Goal: Task Accomplishment & Management: Complete application form

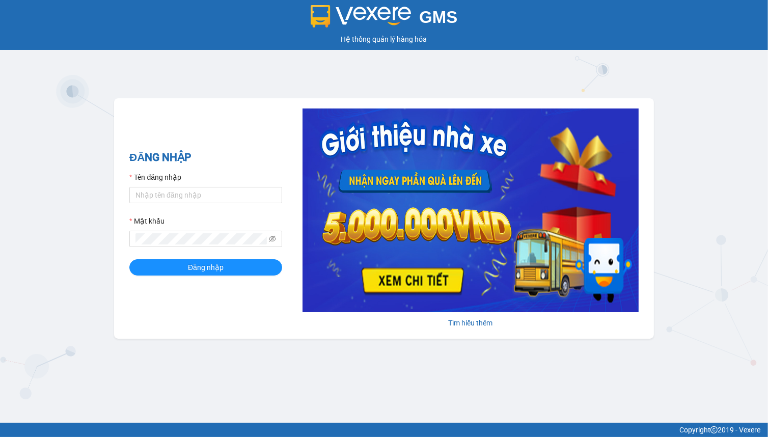
click at [509, 63] on div "GMS Hệ thống quản lý hàng hóa ĐĂNG NHẬP Tên đăng nhập Mật khẩu Đăng nhập Tìm hi…" at bounding box center [384, 211] width 768 height 423
click at [197, 188] on input "Tên đăng nhập" at bounding box center [205, 195] width 153 height 16
type input "hien.phuchai"
click at [129, 259] on button "Đăng nhập" at bounding box center [205, 267] width 153 height 16
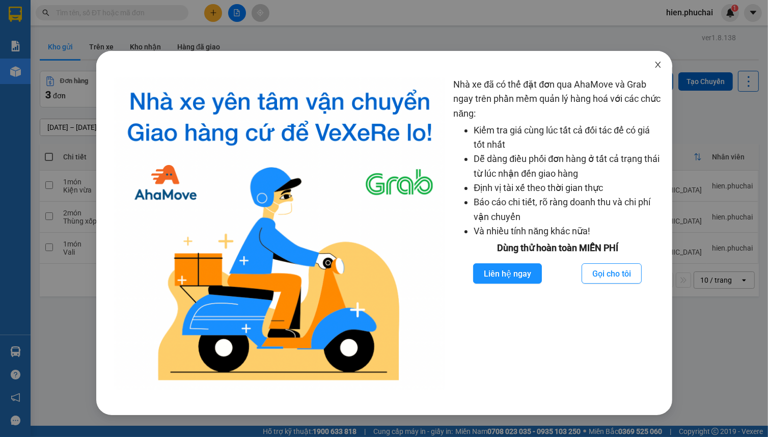
drag, startPoint x: 654, startPoint y: 67, endPoint x: 656, endPoint y: 50, distance: 16.4
click at [654, 66] on icon "close" at bounding box center [658, 65] width 8 height 8
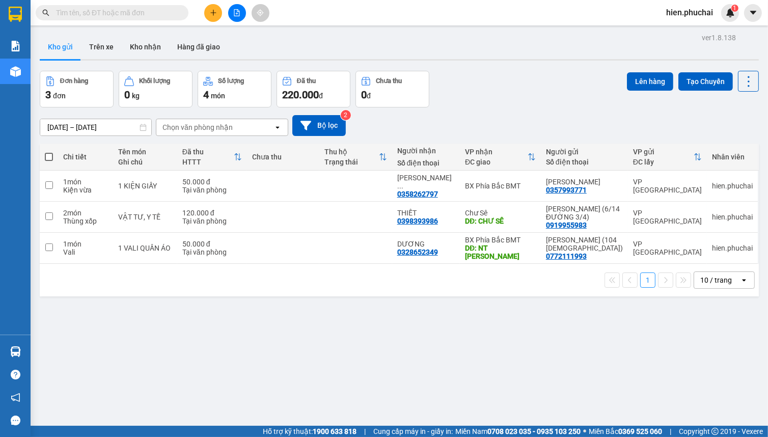
drag, startPoint x: 580, startPoint y: 128, endPoint x: 586, endPoint y: 111, distance: 18.4
click at [580, 126] on div "11/08/2025 – 13/08/2025 Press the down arrow key to interact with the calendar …" at bounding box center [399, 125] width 719 height 21
click at [297, 185] on td at bounding box center [283, 186] width 72 height 31
checkbox input "true"
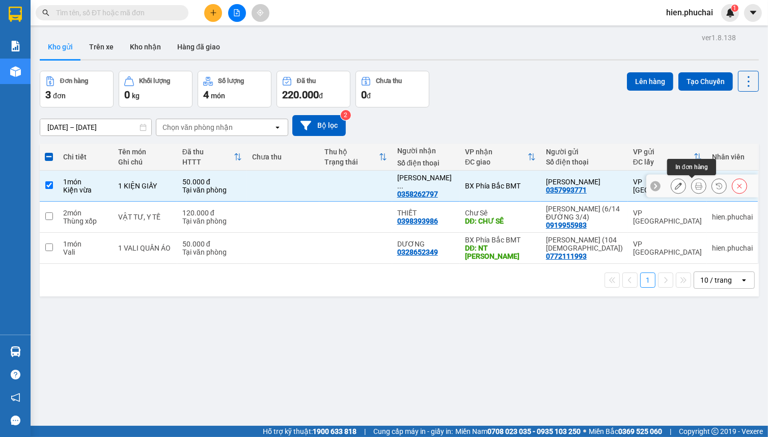
click at [695, 189] on icon at bounding box center [698, 185] width 7 height 7
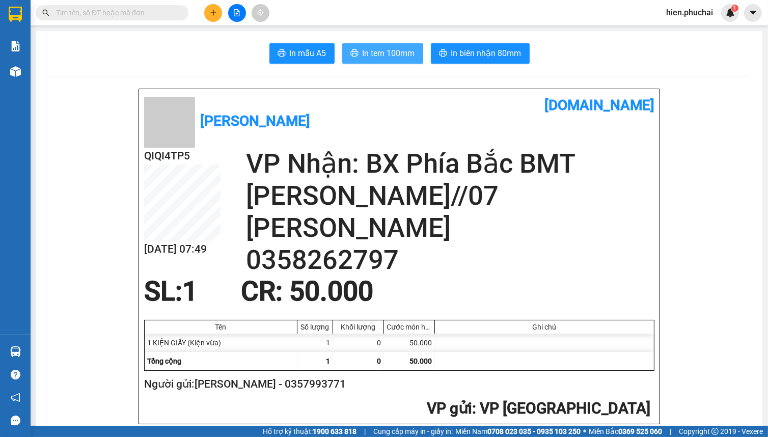
click at [350, 52] on icon "printer" at bounding box center [354, 52] width 8 height 7
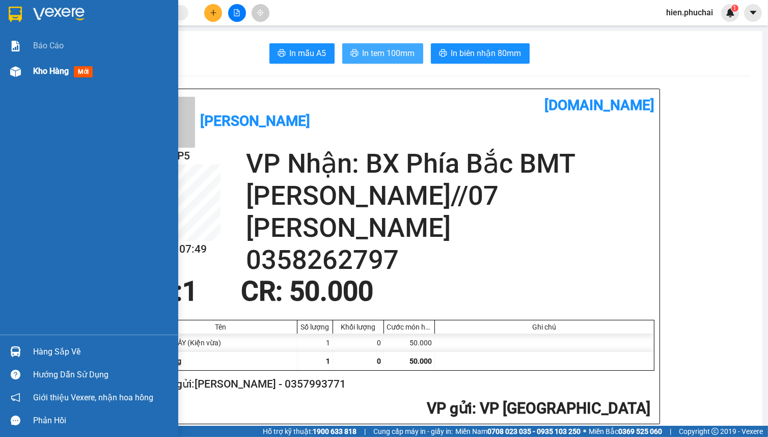
click at [13, 74] on img at bounding box center [15, 71] width 11 height 11
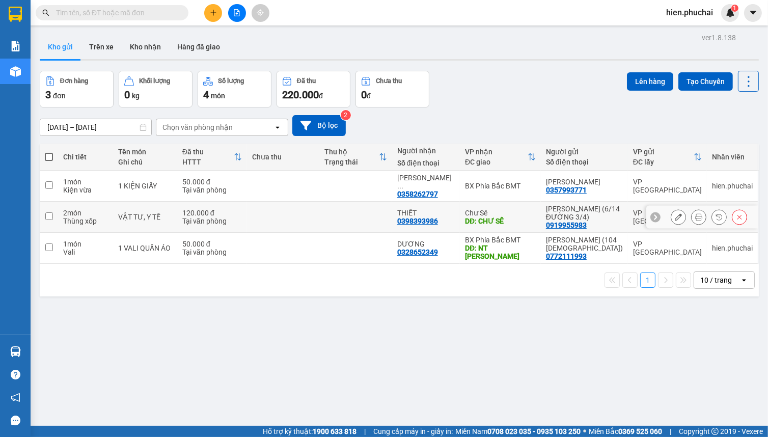
click at [296, 214] on td at bounding box center [283, 217] width 72 height 31
checkbox input "true"
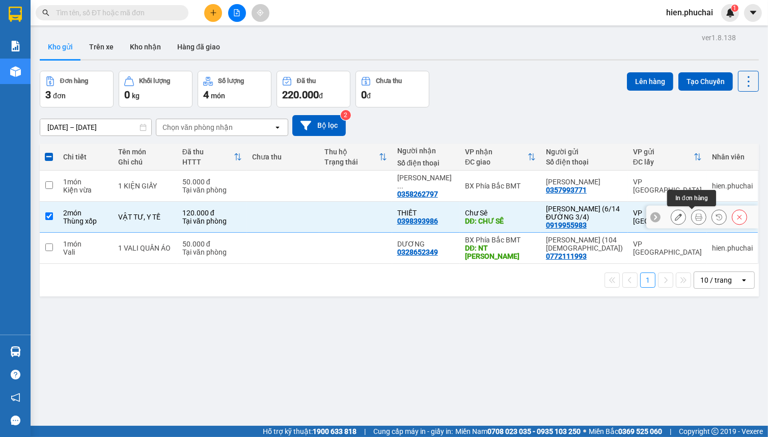
click at [695, 217] on icon at bounding box center [698, 216] width 7 height 7
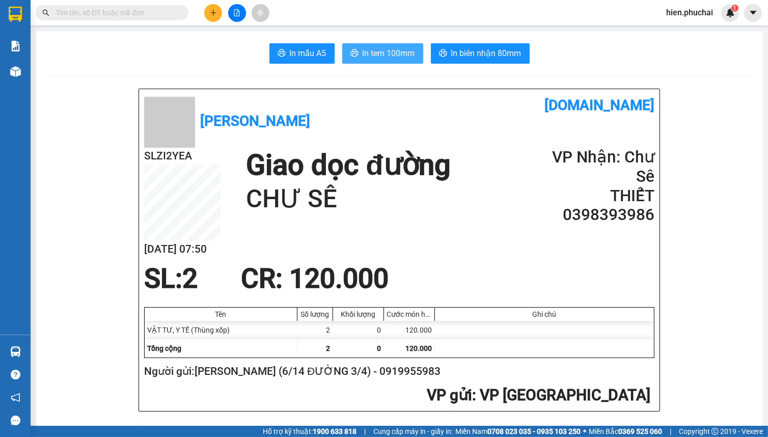
click at [390, 53] on span "In tem 100mm" at bounding box center [389, 53] width 52 height 13
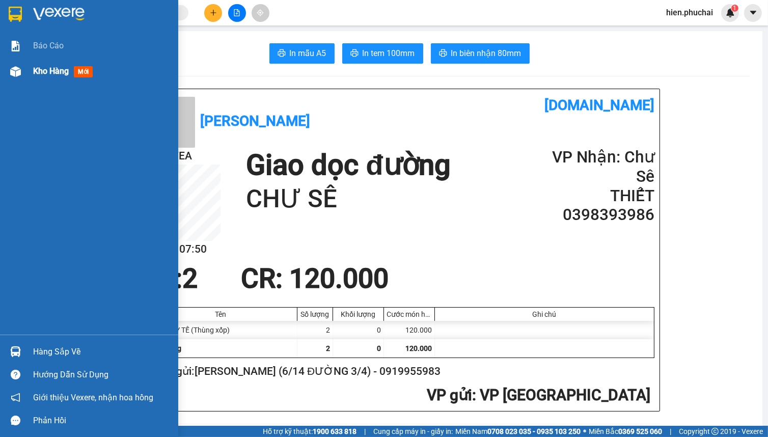
click at [47, 78] on div "Kho hàng mới" at bounding box center [101, 71] width 137 height 25
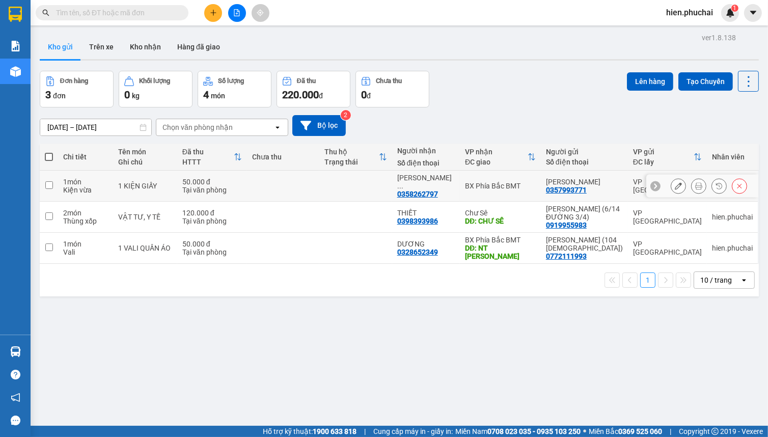
click at [354, 186] on td at bounding box center [355, 186] width 72 height 31
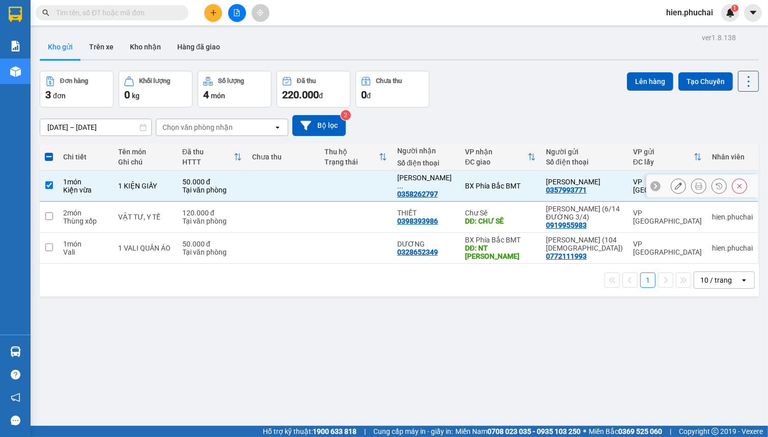
click at [51, 185] on input "checkbox" at bounding box center [49, 185] width 8 height 8
checkbox input "false"
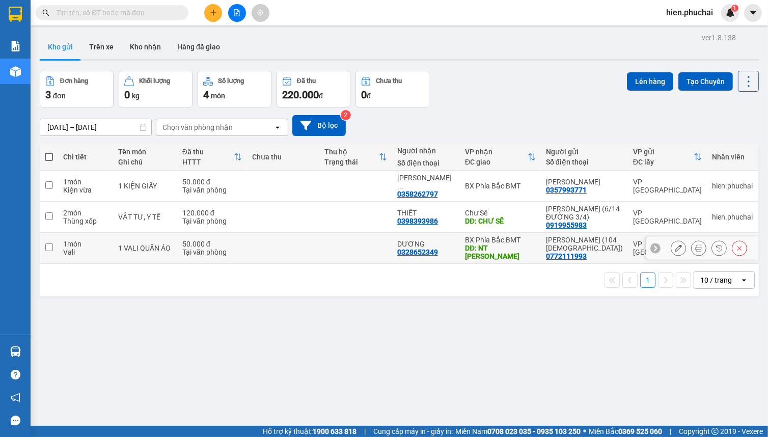
click at [53, 246] on td at bounding box center [49, 248] width 18 height 31
checkbox input "true"
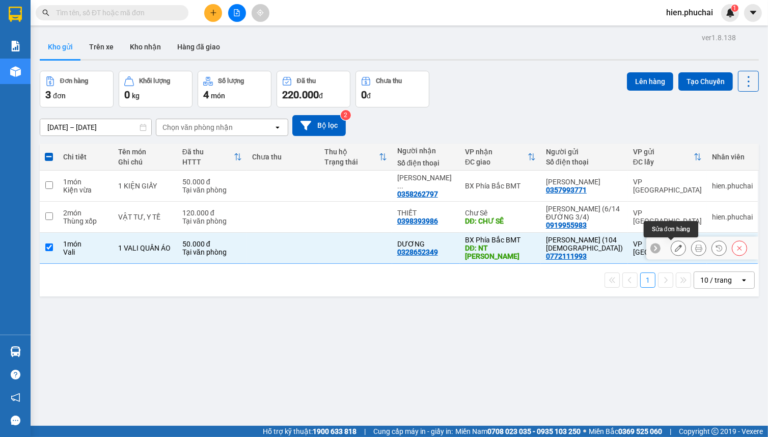
click at [675, 248] on icon at bounding box center [678, 247] width 7 height 7
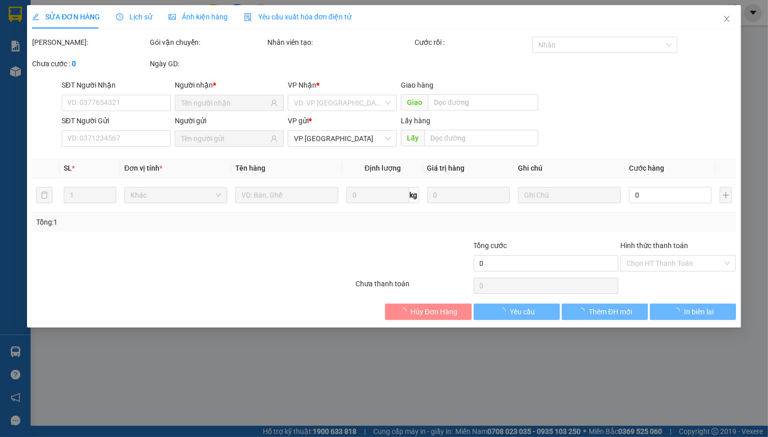
type input "0328652349"
type input "NT [PERSON_NAME]"
type input "0772111993"
type input "50.000"
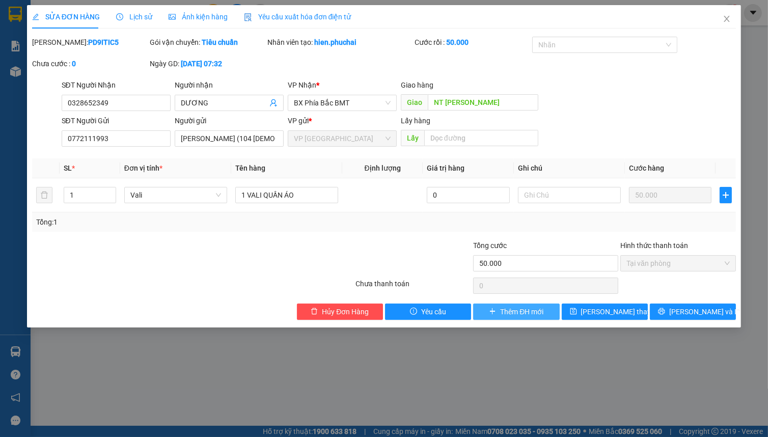
click at [529, 313] on span "Thêm ĐH mới" at bounding box center [521, 311] width 43 height 11
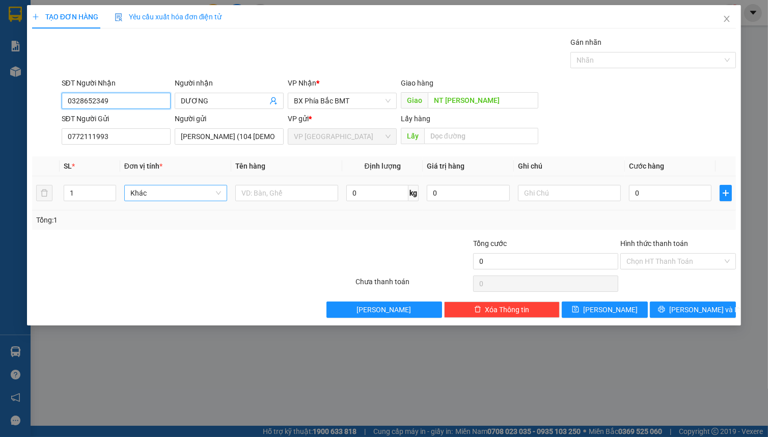
click at [145, 192] on span "Khác" at bounding box center [175, 192] width 91 height 15
drag, startPoint x: 179, startPoint y: 199, endPoint x: 176, endPoint y: 203, distance: 5.2
click at [179, 199] on span "Khác" at bounding box center [175, 192] width 91 height 15
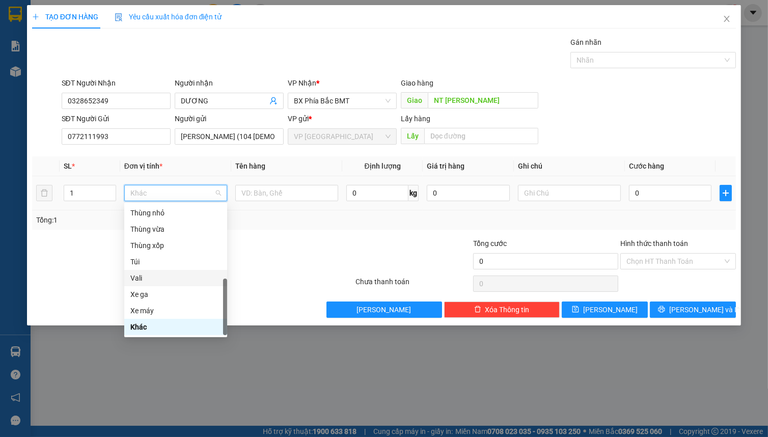
click at [153, 278] on div "Vali" at bounding box center [175, 277] width 91 height 11
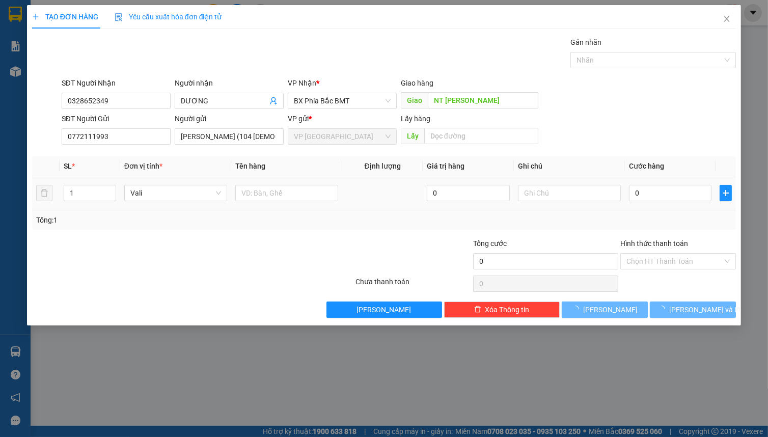
click at [305, 203] on div at bounding box center [286, 193] width 103 height 20
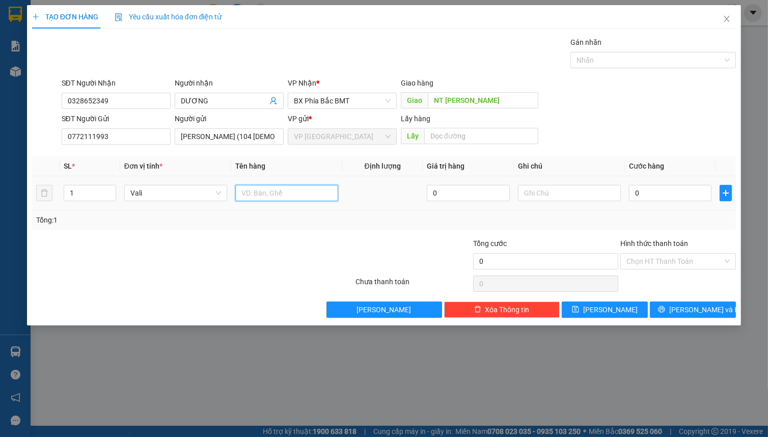
click at [304, 197] on input "text" at bounding box center [286, 193] width 103 height 16
type input "1 vali quần áo"
click at [668, 196] on input "0" at bounding box center [670, 193] width 82 height 16
type input "6"
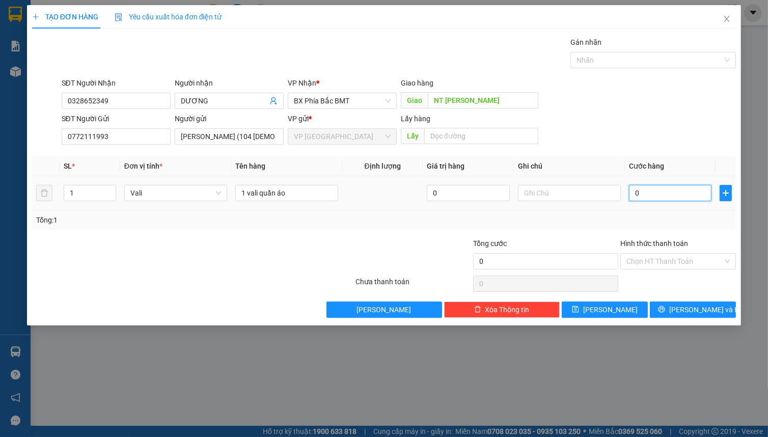
type input "6"
type input "60"
type input "600"
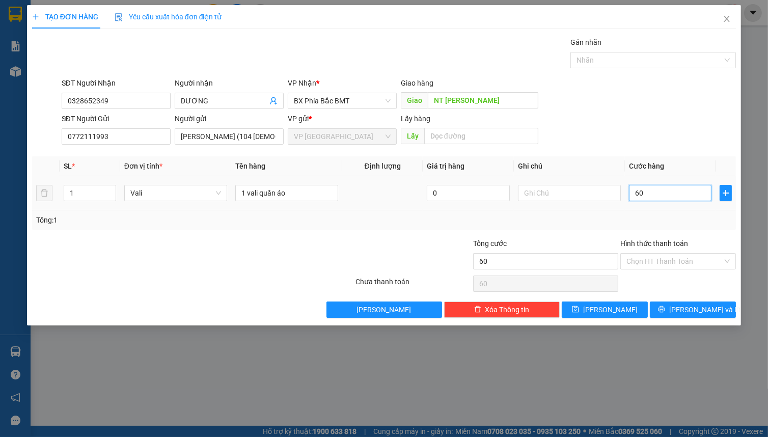
type input "600"
type input "6.000"
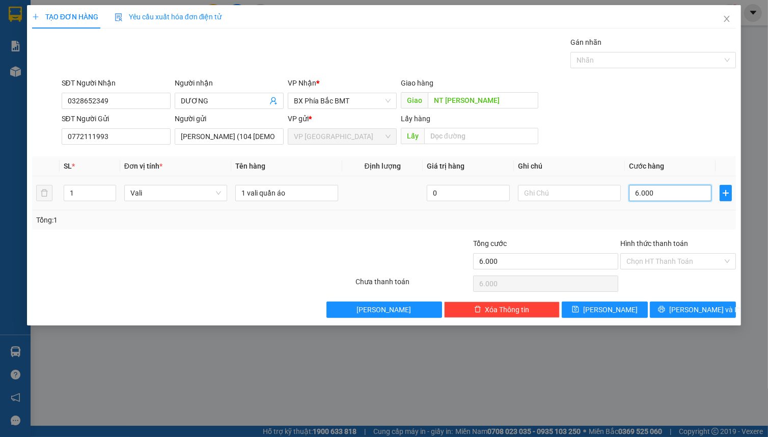
type input "60.000"
click at [672, 263] on input "Hình thức thanh toán" at bounding box center [674, 261] width 96 height 15
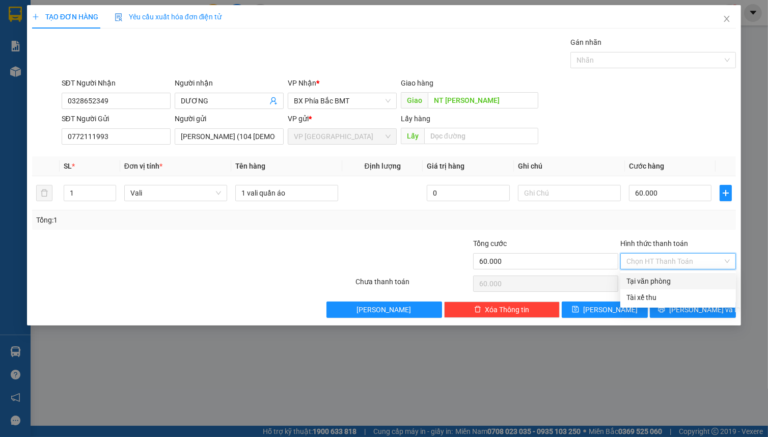
click at [660, 281] on div "Tại văn phòng" at bounding box center [677, 280] width 103 height 11
type input "0"
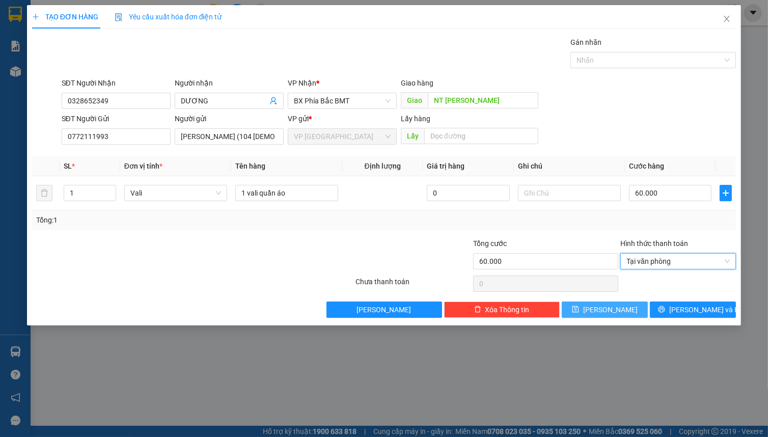
click at [609, 308] on span "[PERSON_NAME]" at bounding box center [610, 309] width 54 height 11
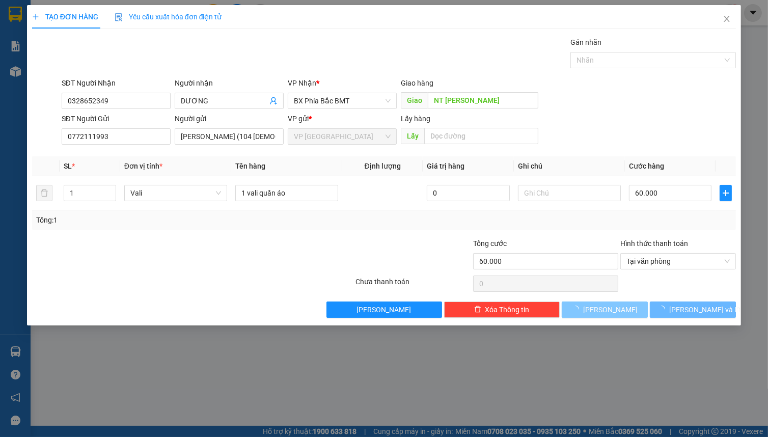
type input "0"
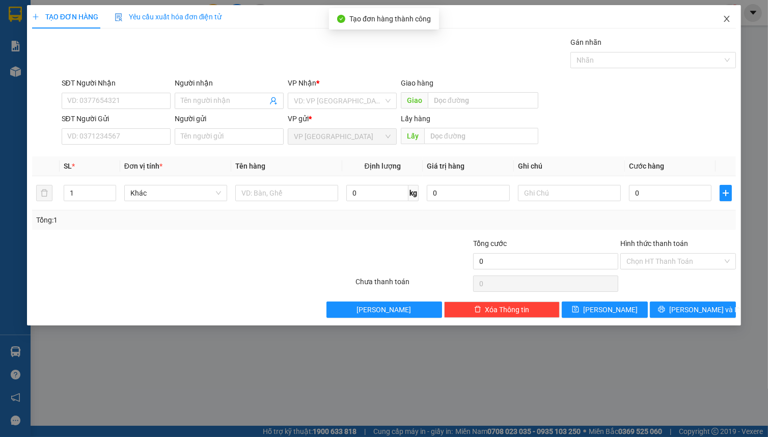
click at [731, 21] on span "Close" at bounding box center [726, 19] width 29 height 29
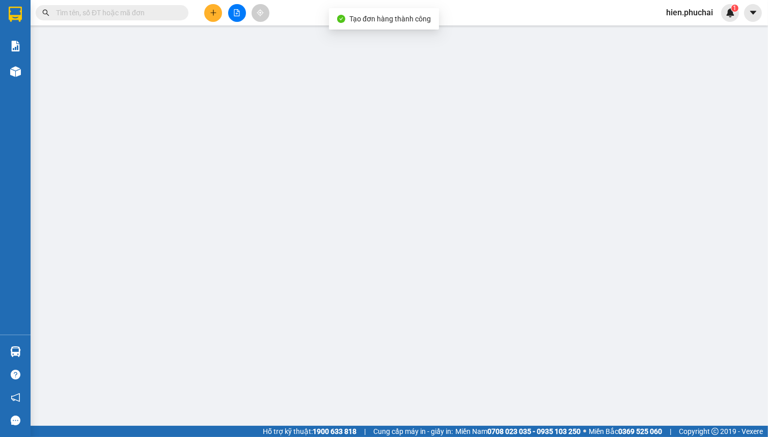
type input "0328652349"
type input "NT [PERSON_NAME]"
type input "0772111993"
type input "50.000"
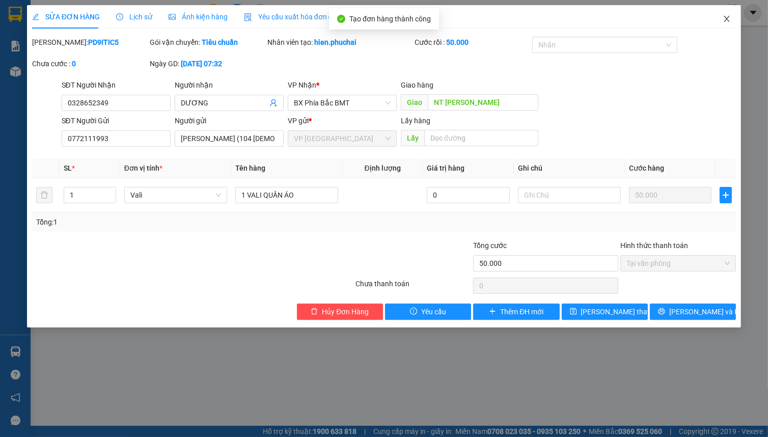
click at [727, 23] on icon "close" at bounding box center [727, 19] width 8 height 8
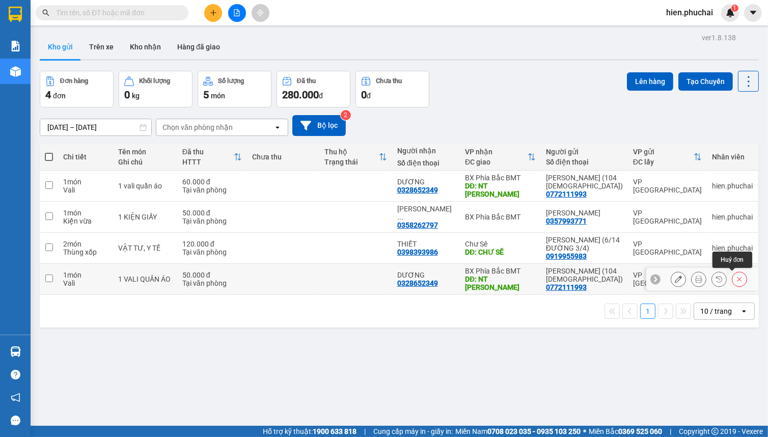
click at [736, 282] on icon at bounding box center [739, 278] width 7 height 7
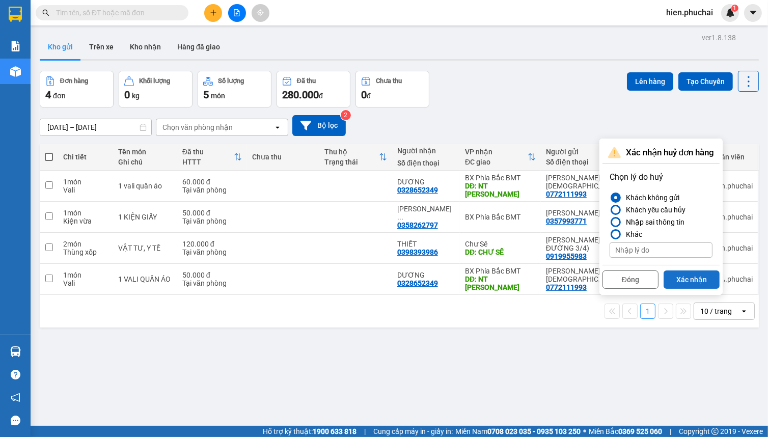
click at [683, 277] on button "Xác nhận" at bounding box center [692, 279] width 56 height 18
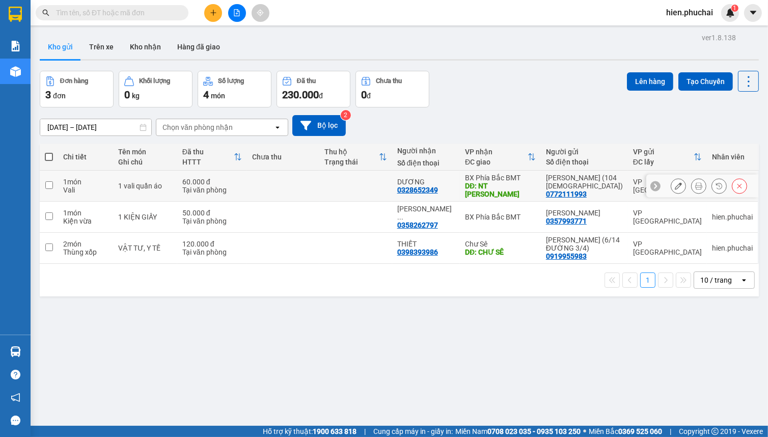
click at [695, 184] on icon at bounding box center [698, 185] width 7 height 7
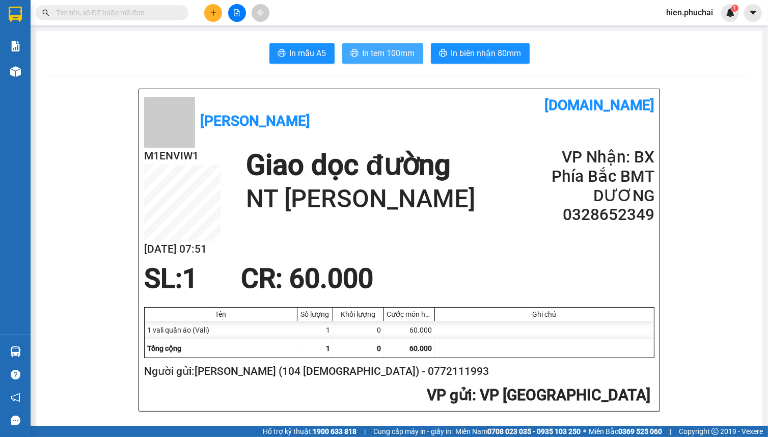
click at [406, 62] on button "In tem 100mm" at bounding box center [382, 53] width 81 height 20
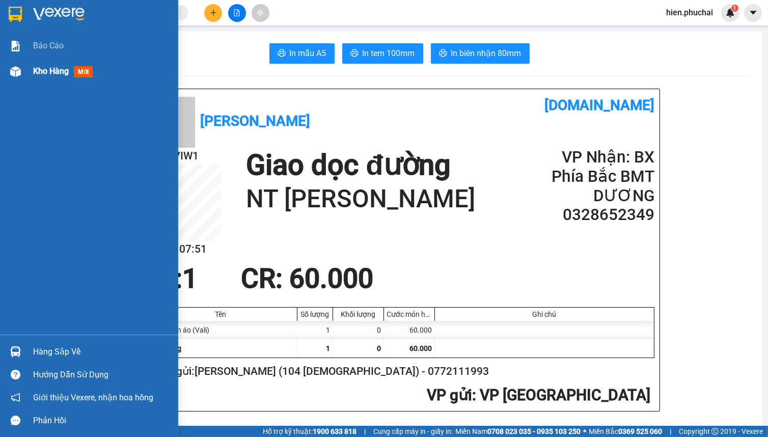
click at [37, 71] on span "Kho hàng" at bounding box center [51, 71] width 36 height 10
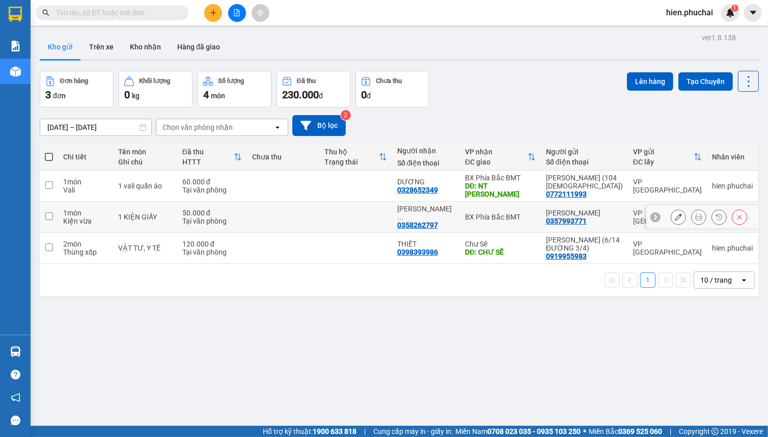
click at [305, 224] on td at bounding box center [283, 217] width 72 height 31
checkbox input "true"
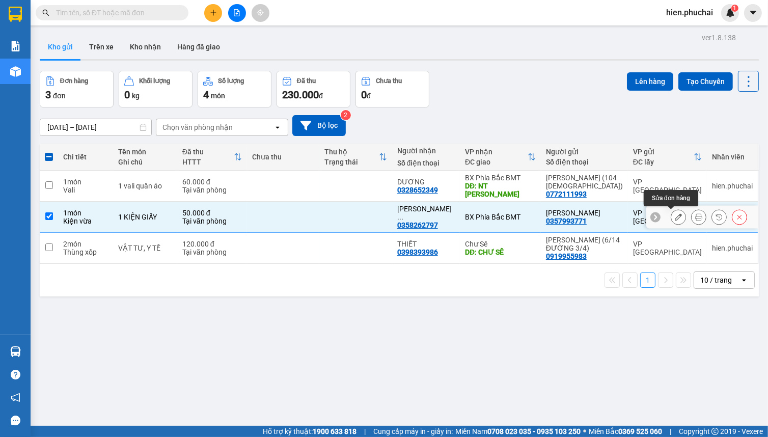
click at [675, 218] on icon at bounding box center [678, 216] width 7 height 7
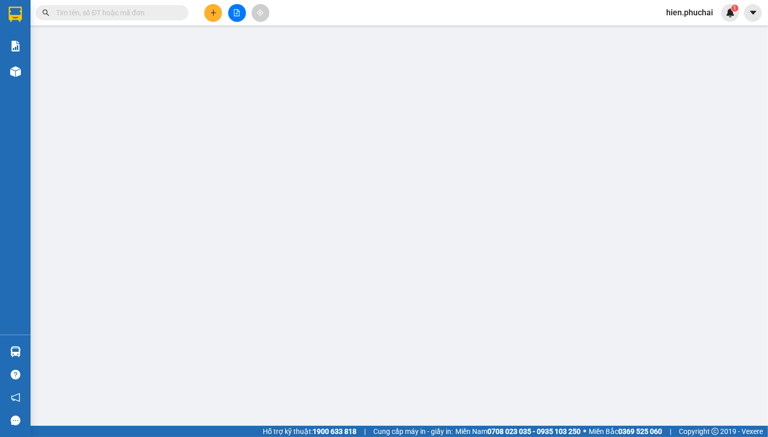
type input "0358262797"
type input "0357993771"
type input "50.000"
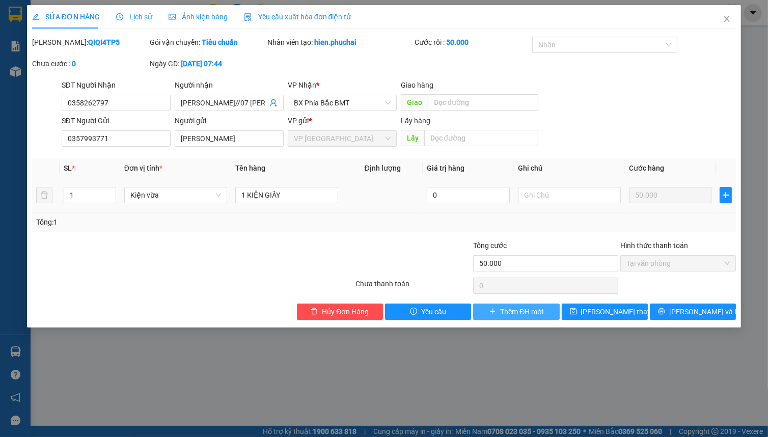
click at [537, 311] on span "Thêm ĐH mới" at bounding box center [521, 311] width 43 height 11
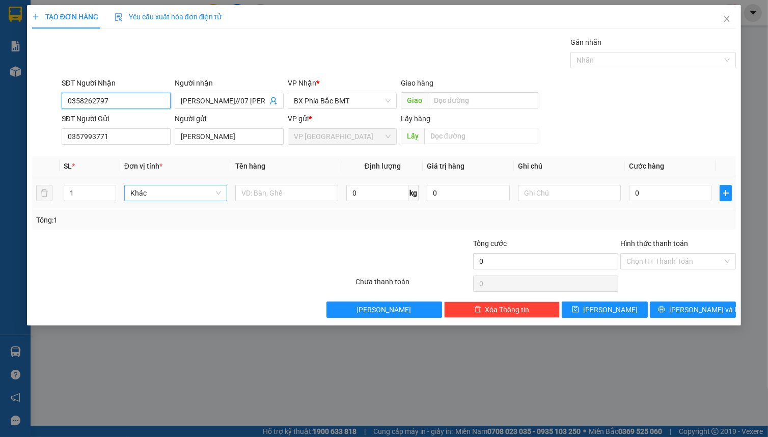
click at [178, 194] on span "Khác" at bounding box center [175, 192] width 91 height 15
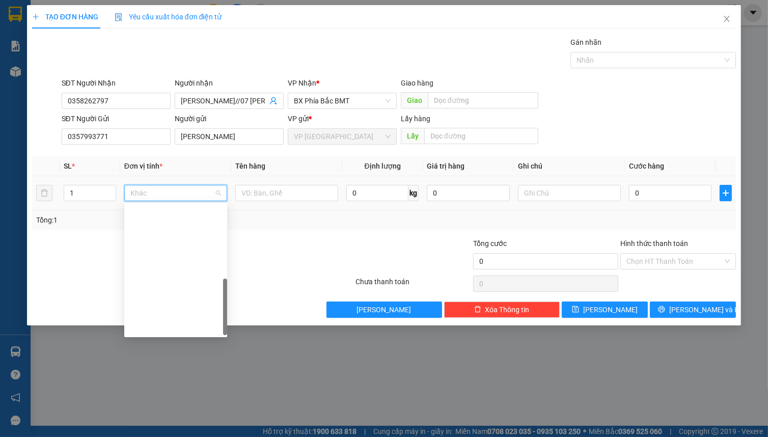
scroll to position [244, 0]
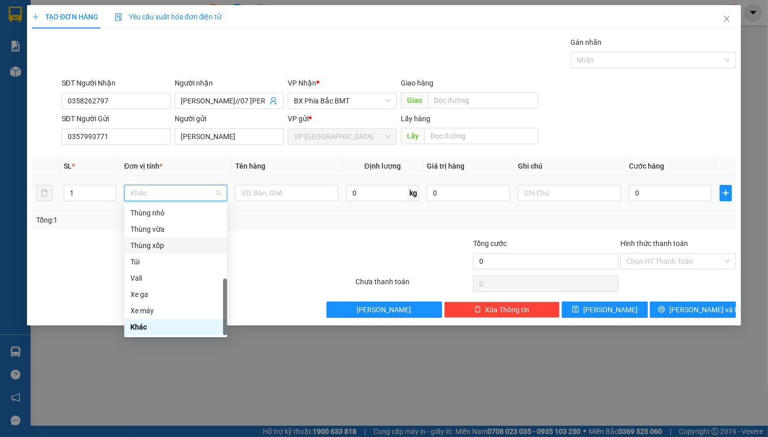
type input "k"
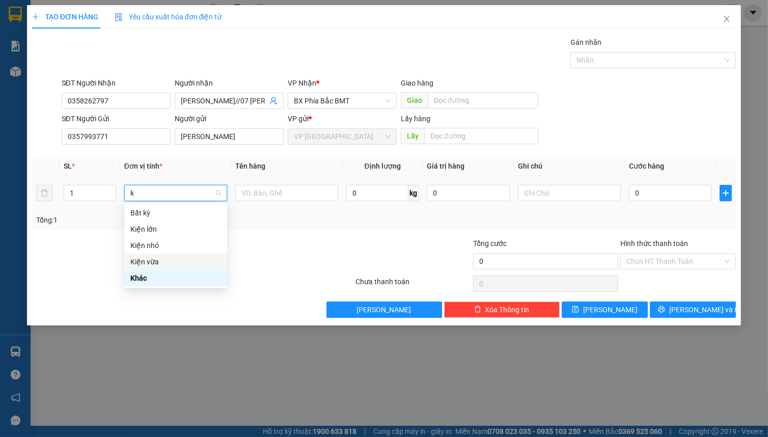
drag, startPoint x: 168, startPoint y: 259, endPoint x: 241, endPoint y: 224, distance: 81.1
click at [169, 259] on div "Kiện vừa" at bounding box center [175, 261] width 91 height 11
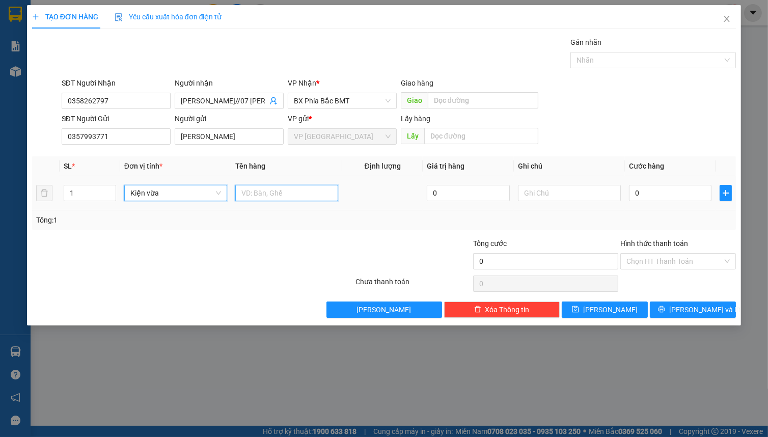
click at [275, 199] on input "text" at bounding box center [286, 193] width 103 height 16
type input "kiện giấy"
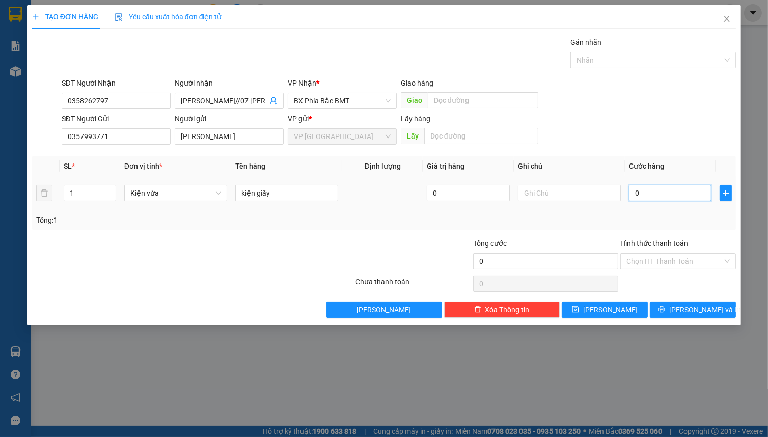
click at [661, 196] on input "0" at bounding box center [670, 193] width 82 height 16
type input "7"
type input "70"
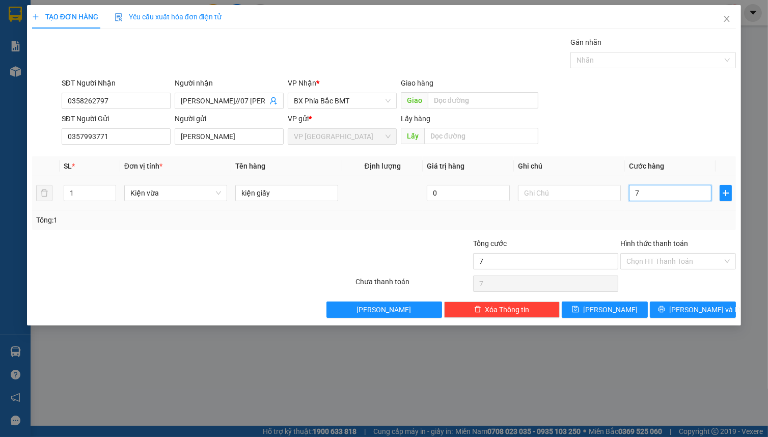
type input "70"
type input "700"
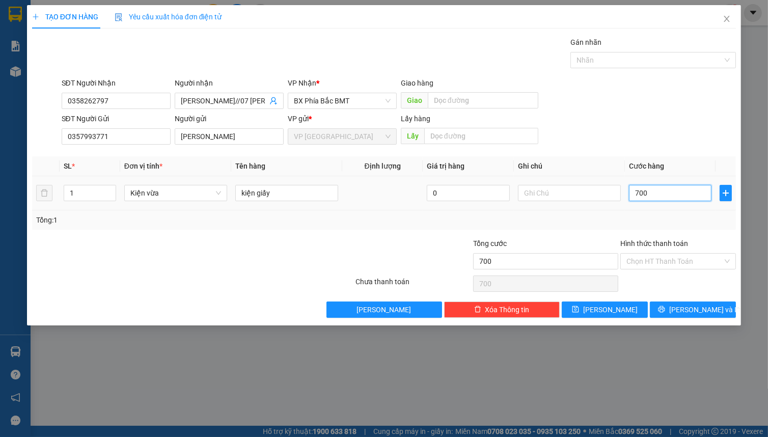
type input "7.000"
type input "70.000"
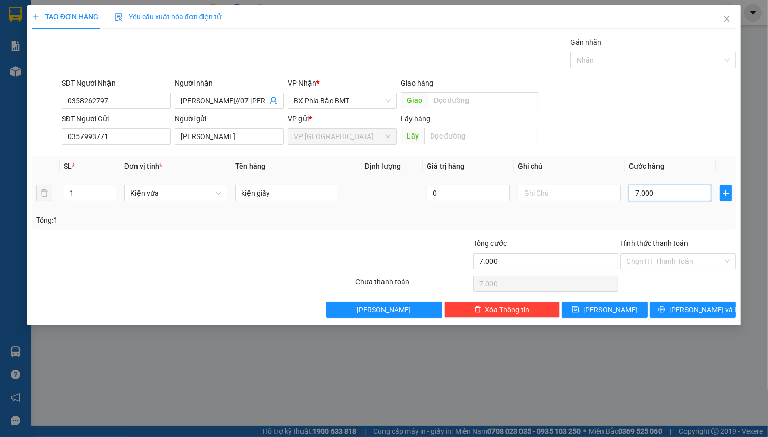
type input "70.000"
type input "700.000"
type input "70.000"
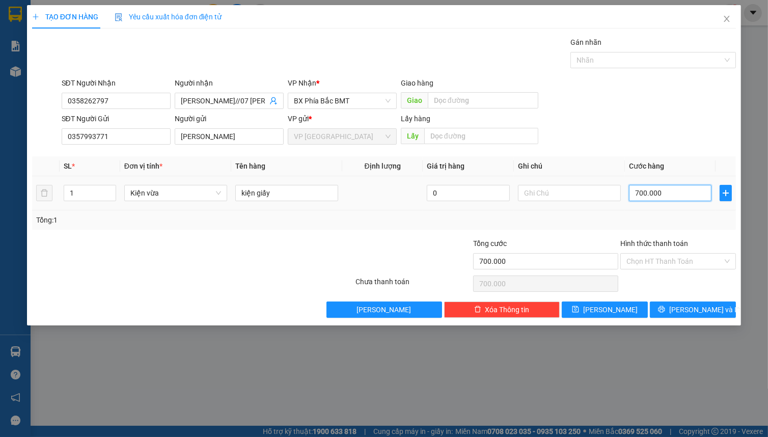
type input "70.000"
click at [657, 256] on input "Hình thức thanh toán" at bounding box center [674, 261] width 96 height 15
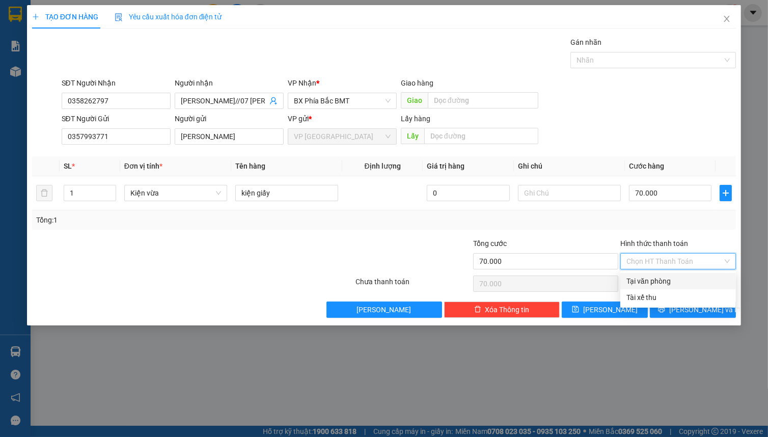
click at [653, 277] on div "Tại văn phòng" at bounding box center [677, 280] width 103 height 11
type input "0"
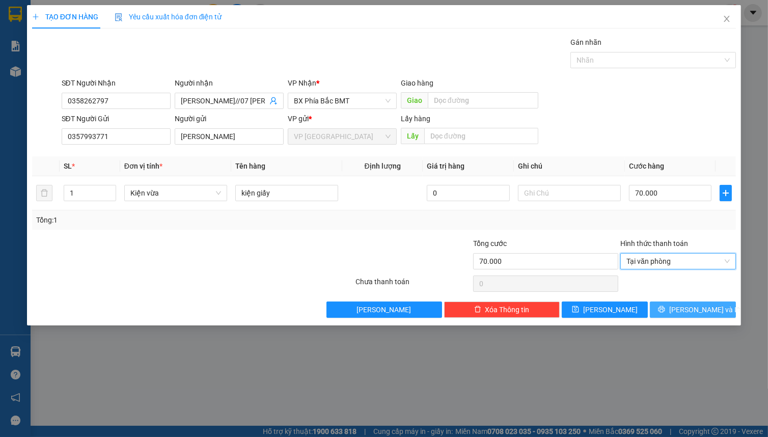
click at [662, 307] on button "[PERSON_NAME] và In" at bounding box center [693, 309] width 86 height 16
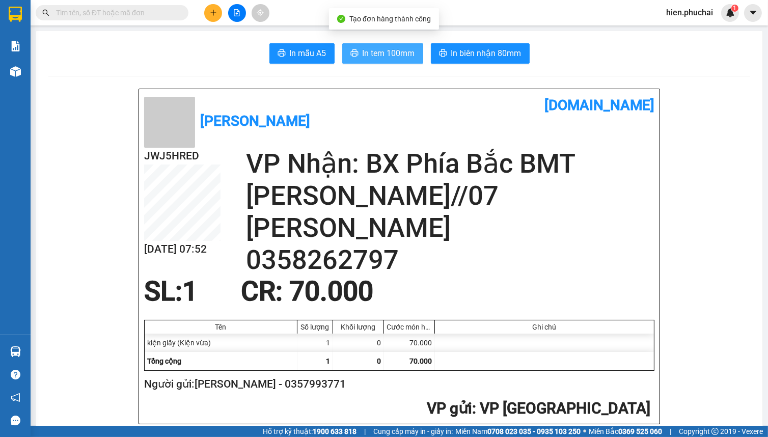
click at [392, 55] on span "In tem 100mm" at bounding box center [389, 53] width 52 height 13
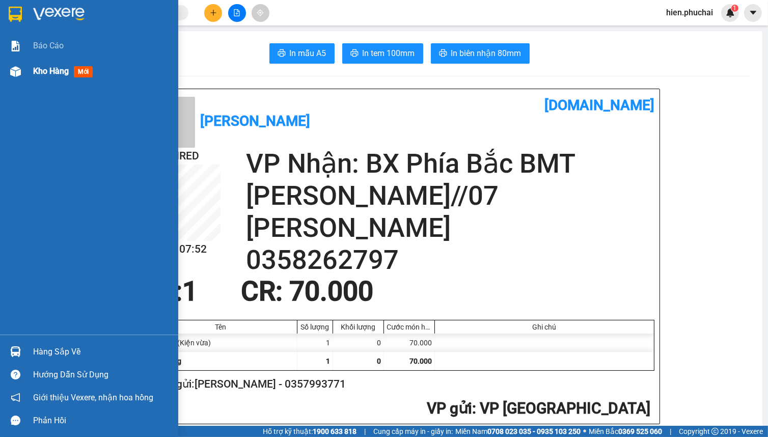
click at [43, 69] on span "Kho hàng" at bounding box center [51, 71] width 36 height 10
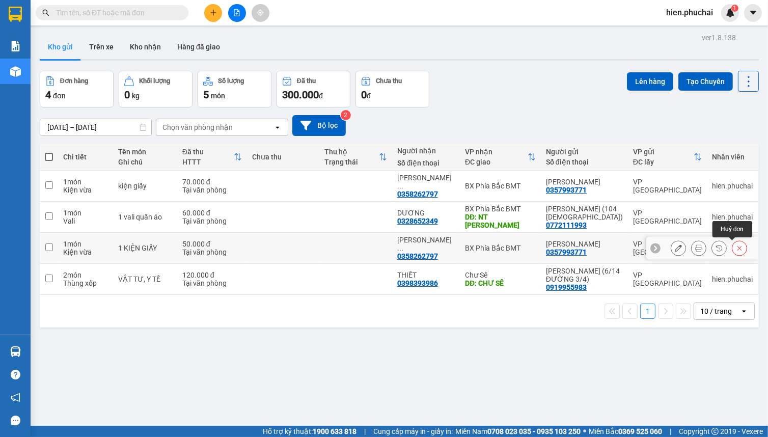
click at [736, 250] on icon at bounding box center [739, 247] width 7 height 7
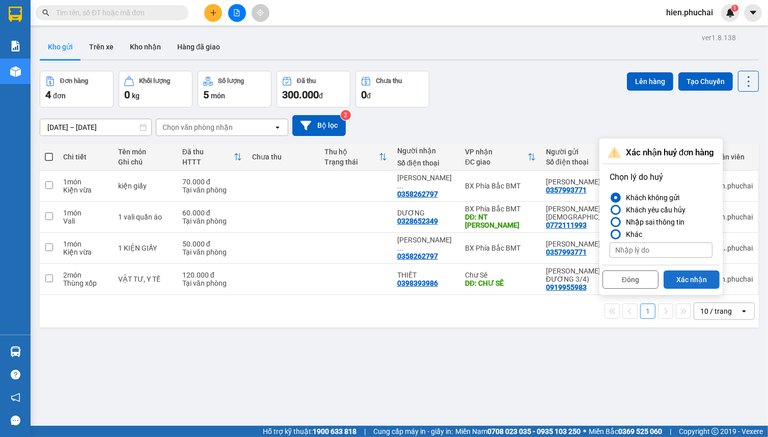
click at [693, 279] on button "Xác nhận" at bounding box center [692, 279] width 56 height 18
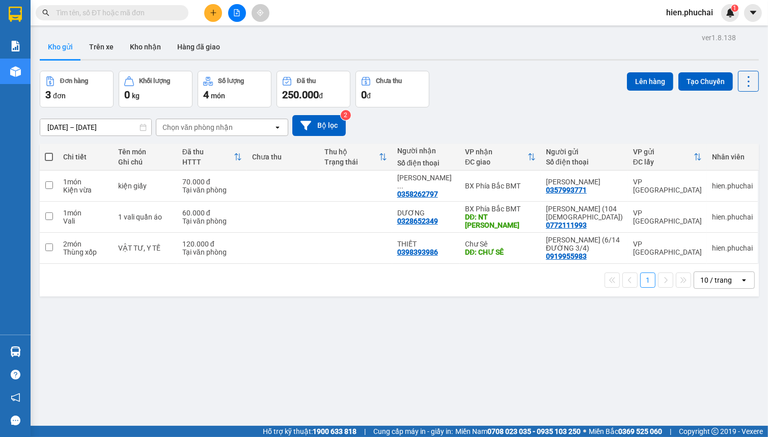
click at [522, 102] on div "Đơn hàng 3 đơn Khối lượng 0 kg Số lượng 4 món Đã thu 250.000 đ Chưa thu 0 đ Lên…" at bounding box center [399, 89] width 719 height 37
click at [672, 15] on span "hien.phuchai" at bounding box center [689, 12] width 63 height 13
click at [678, 33] on span "Đăng xuất" at bounding box center [695, 31] width 43 height 11
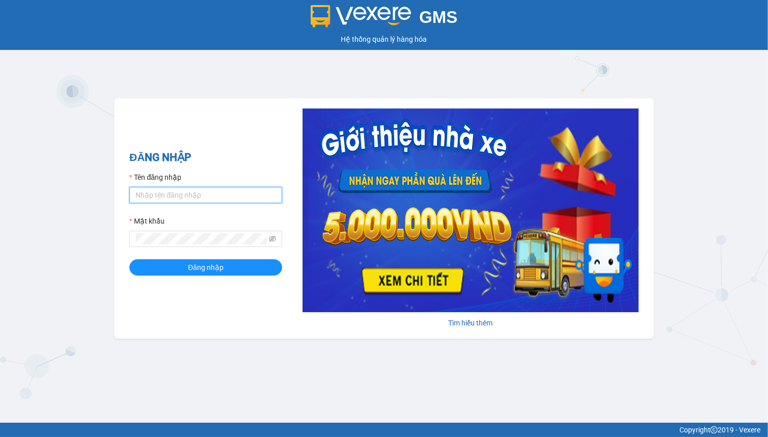
click at [160, 193] on input "Tên đăng nhập" at bounding box center [205, 195] width 153 height 16
type input "linhdl.phuchai"
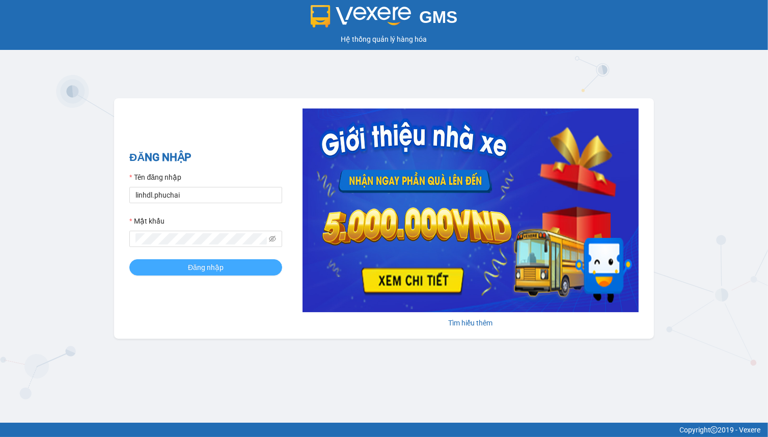
click at [160, 264] on button "Đăng nhập" at bounding box center [205, 267] width 153 height 16
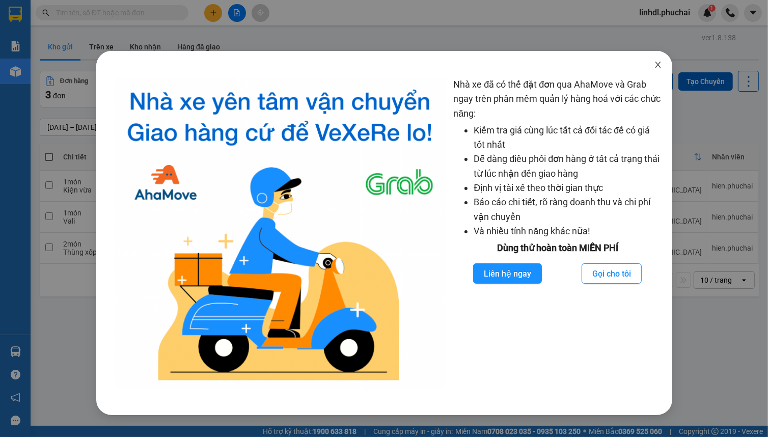
click at [657, 64] on icon "close" at bounding box center [658, 65] width 8 height 8
